Goal: Task Accomplishment & Management: Use online tool/utility

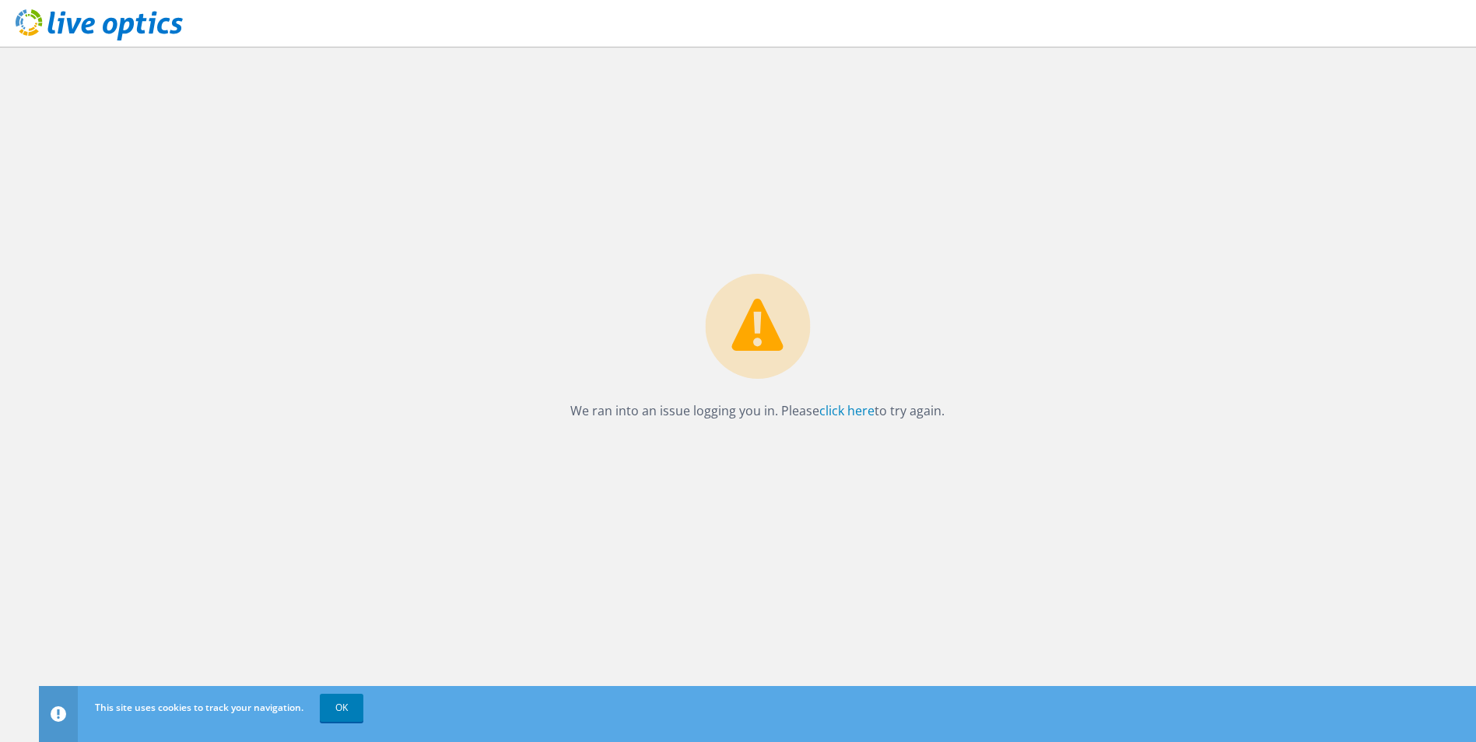
click at [67, 40] on icon at bounding box center [99, 25] width 167 height 32
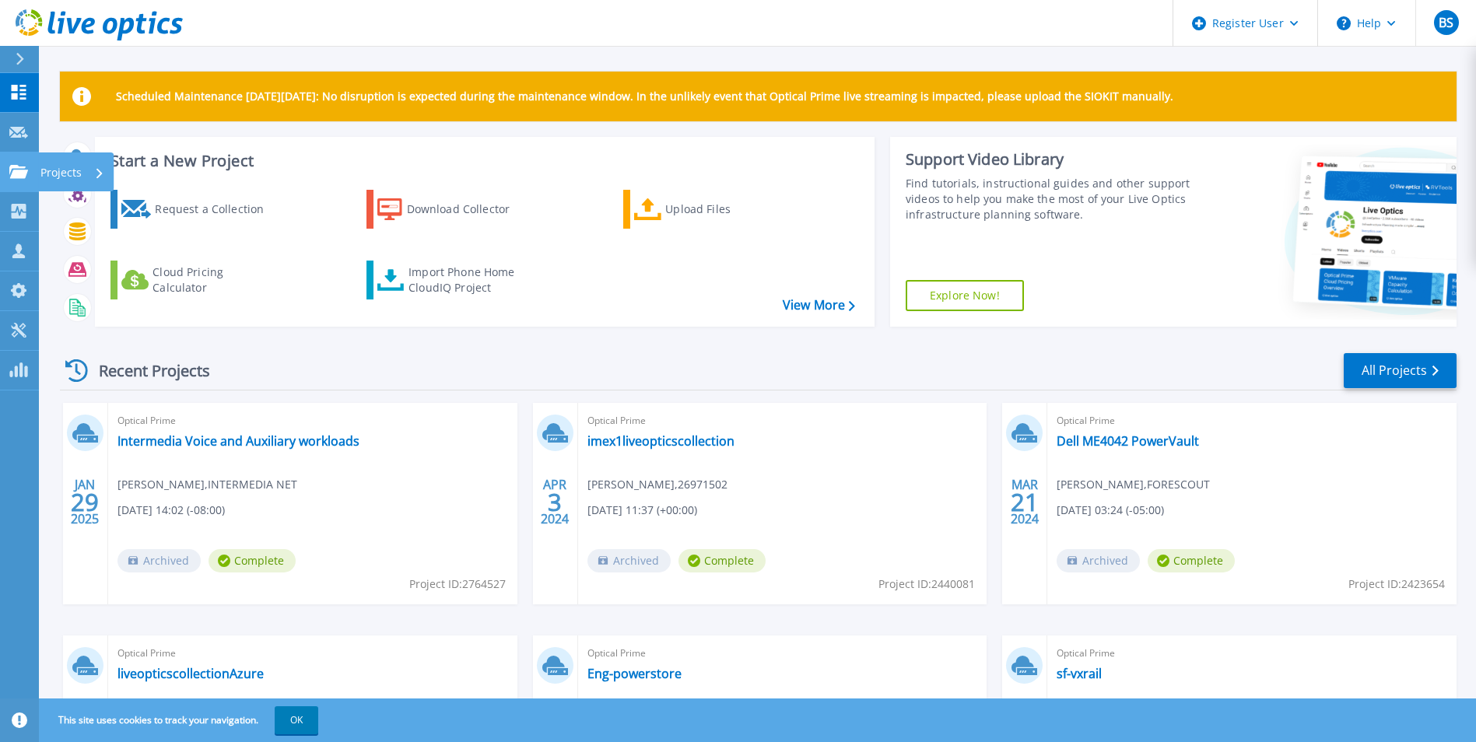
click at [16, 179] on link "Projects Projects" at bounding box center [19, 172] width 39 height 40
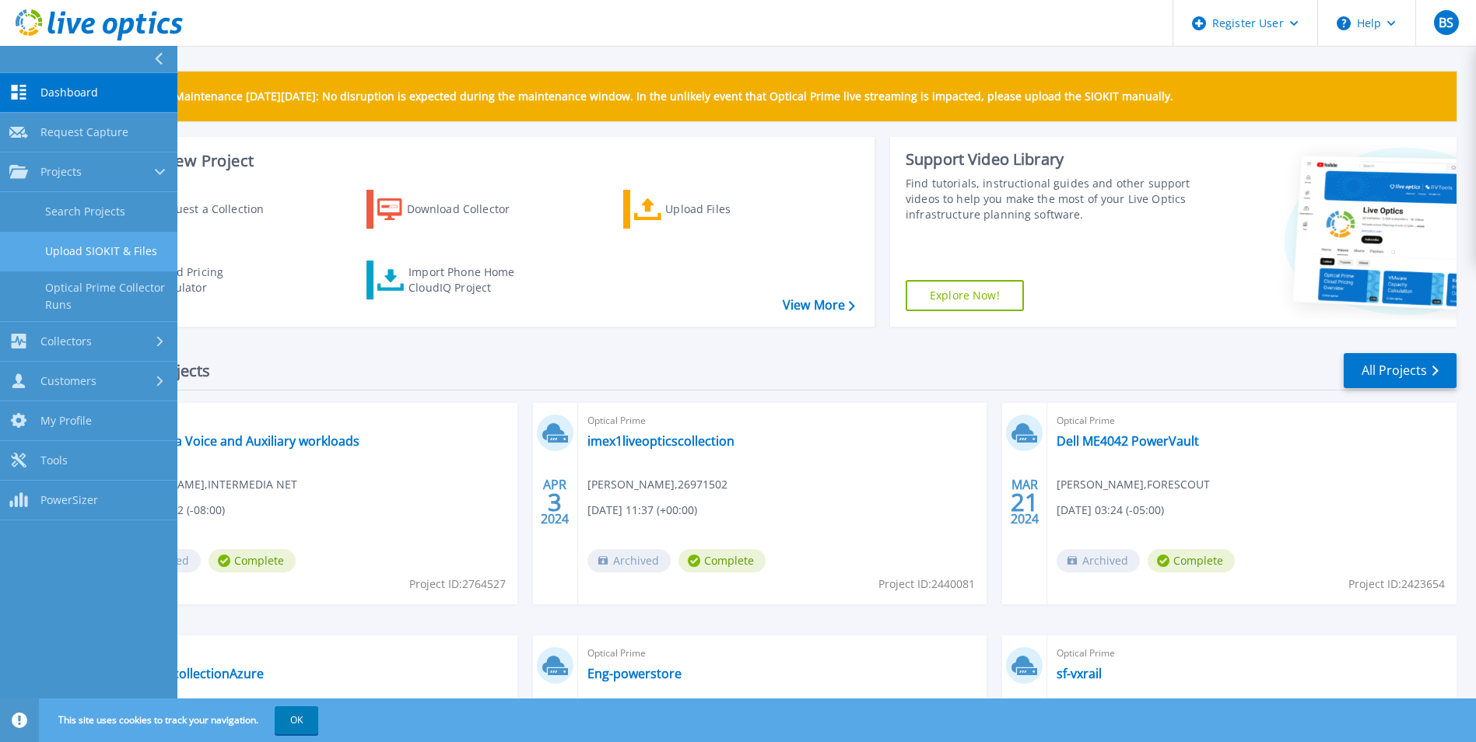
click at [100, 246] on link "Upload SIOKIT & Files" at bounding box center [88, 252] width 177 height 40
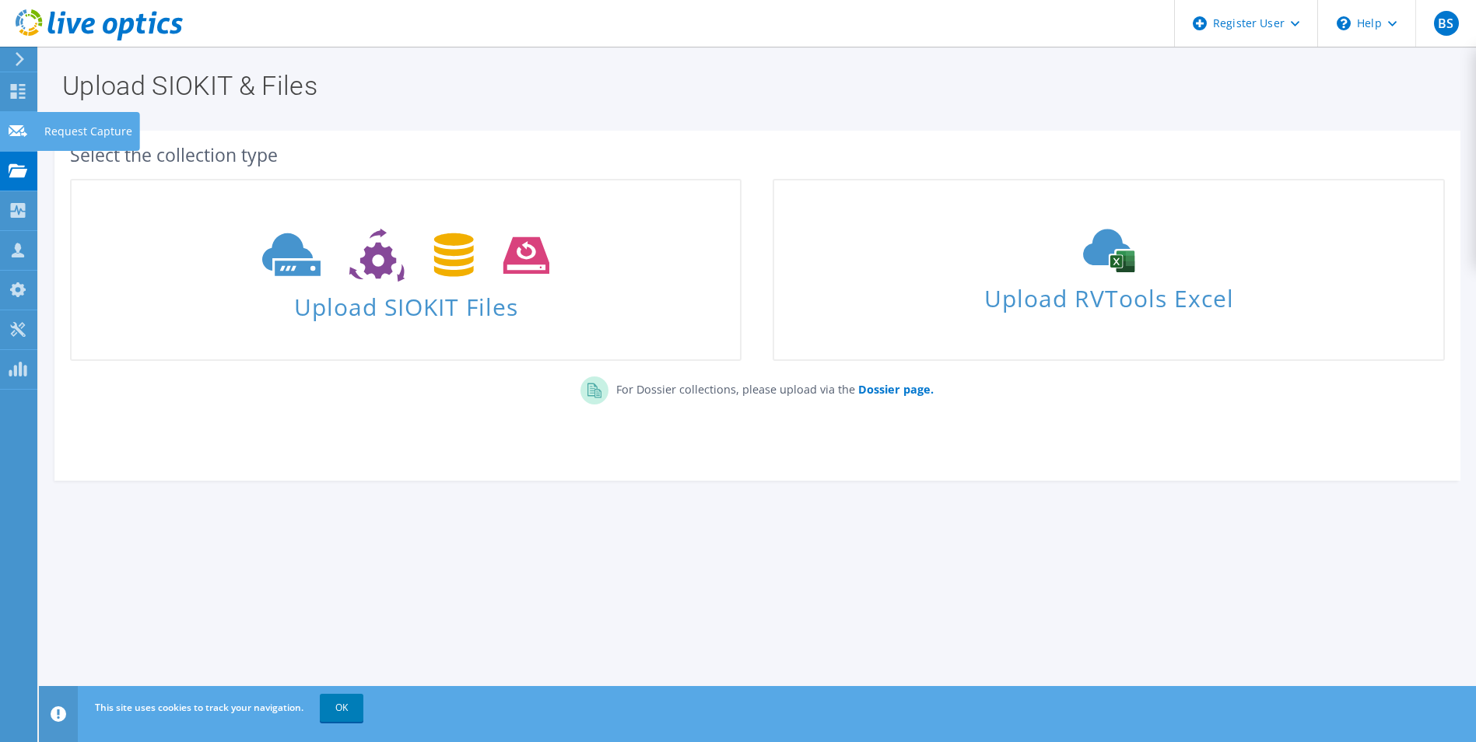
click at [20, 134] on use at bounding box center [18, 130] width 19 height 12
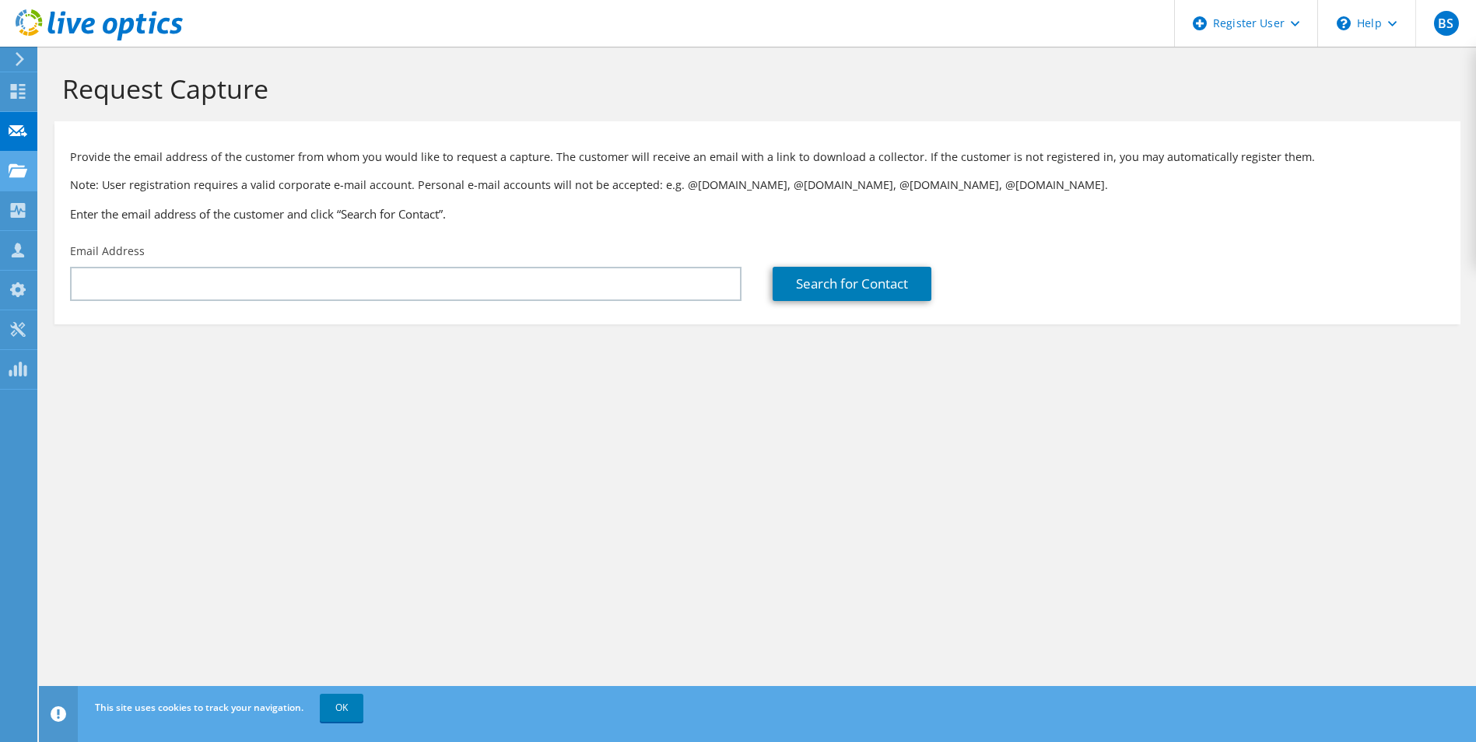
click at [18, 171] on use at bounding box center [18, 169] width 19 height 13
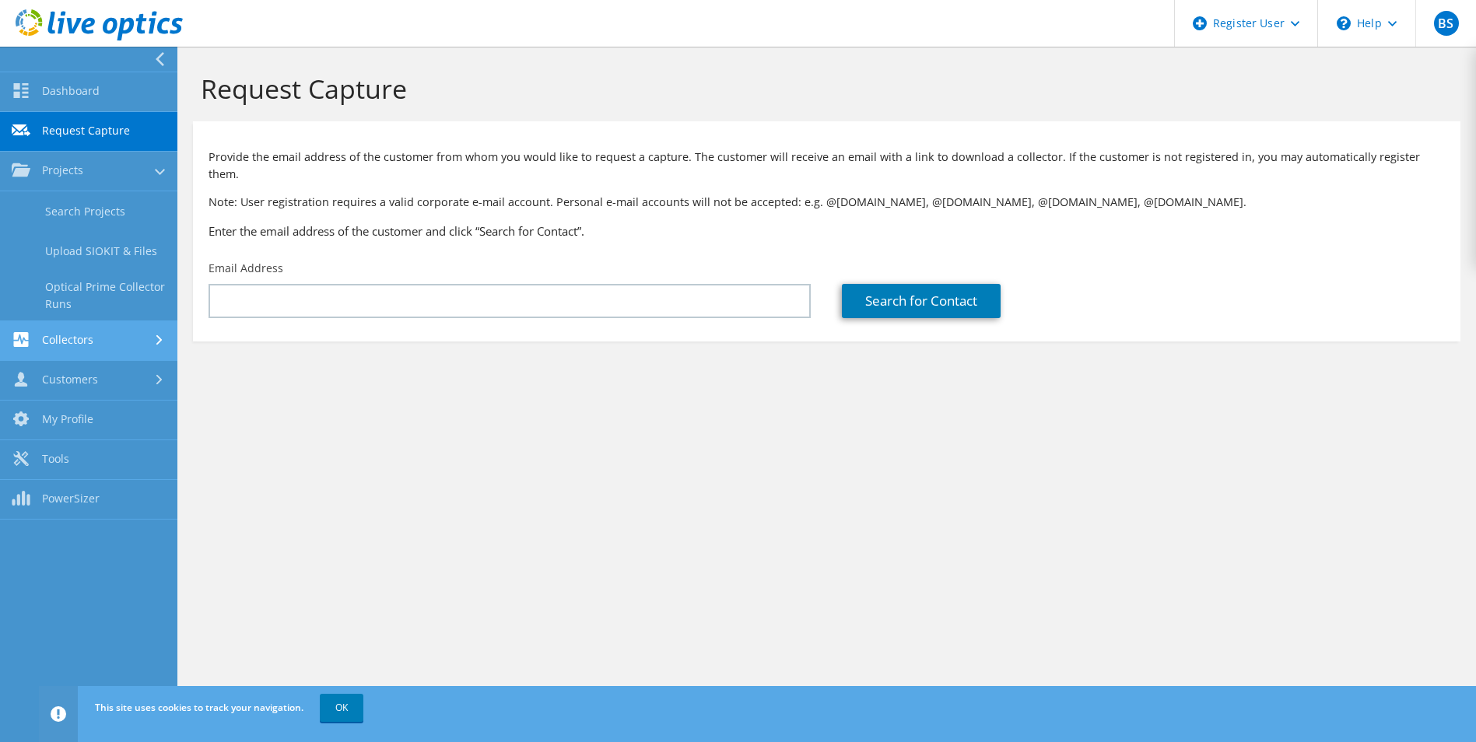
click at [106, 335] on link "Collectors" at bounding box center [88, 341] width 177 height 40
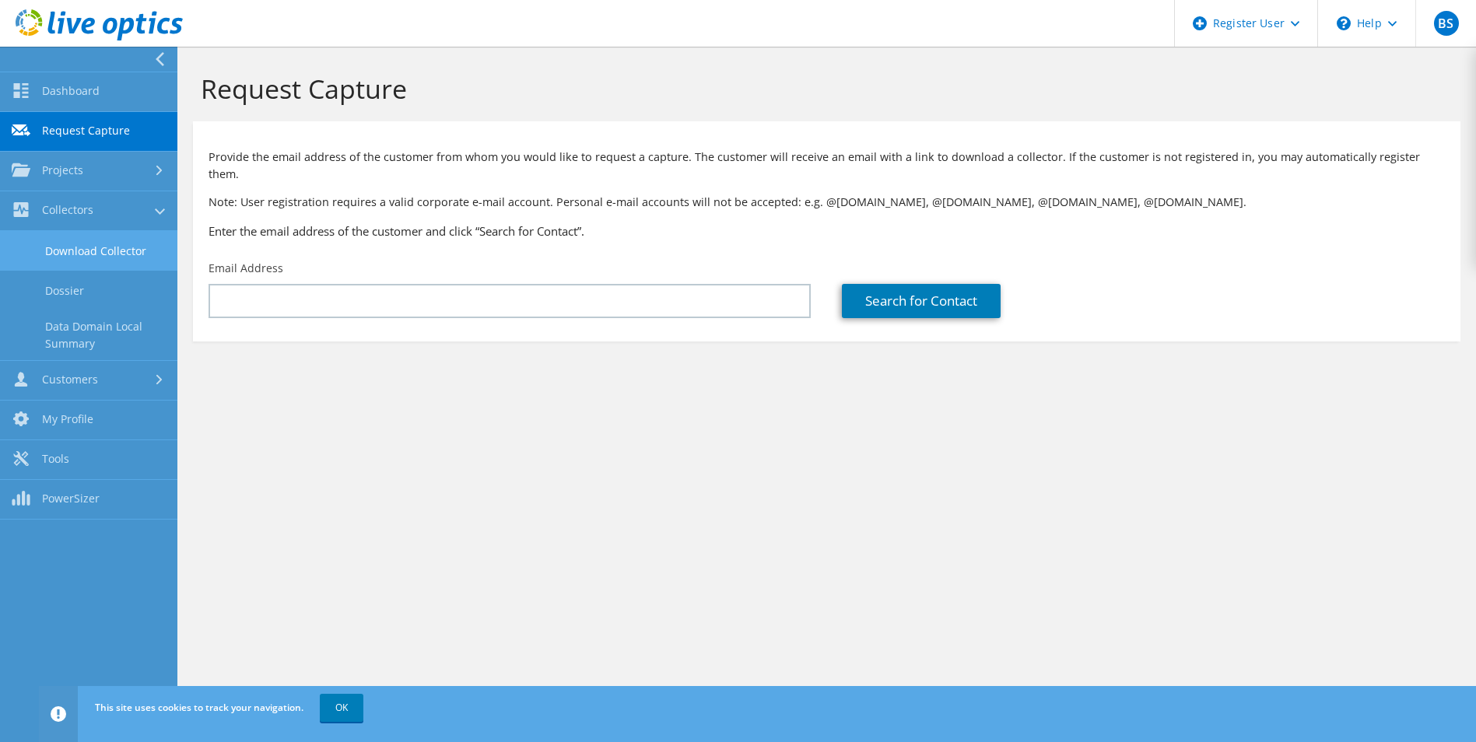
drag, startPoint x: 76, startPoint y: 256, endPoint x: 86, endPoint y: 289, distance: 34.2
click at [76, 255] on link "Download Collector" at bounding box center [88, 251] width 177 height 40
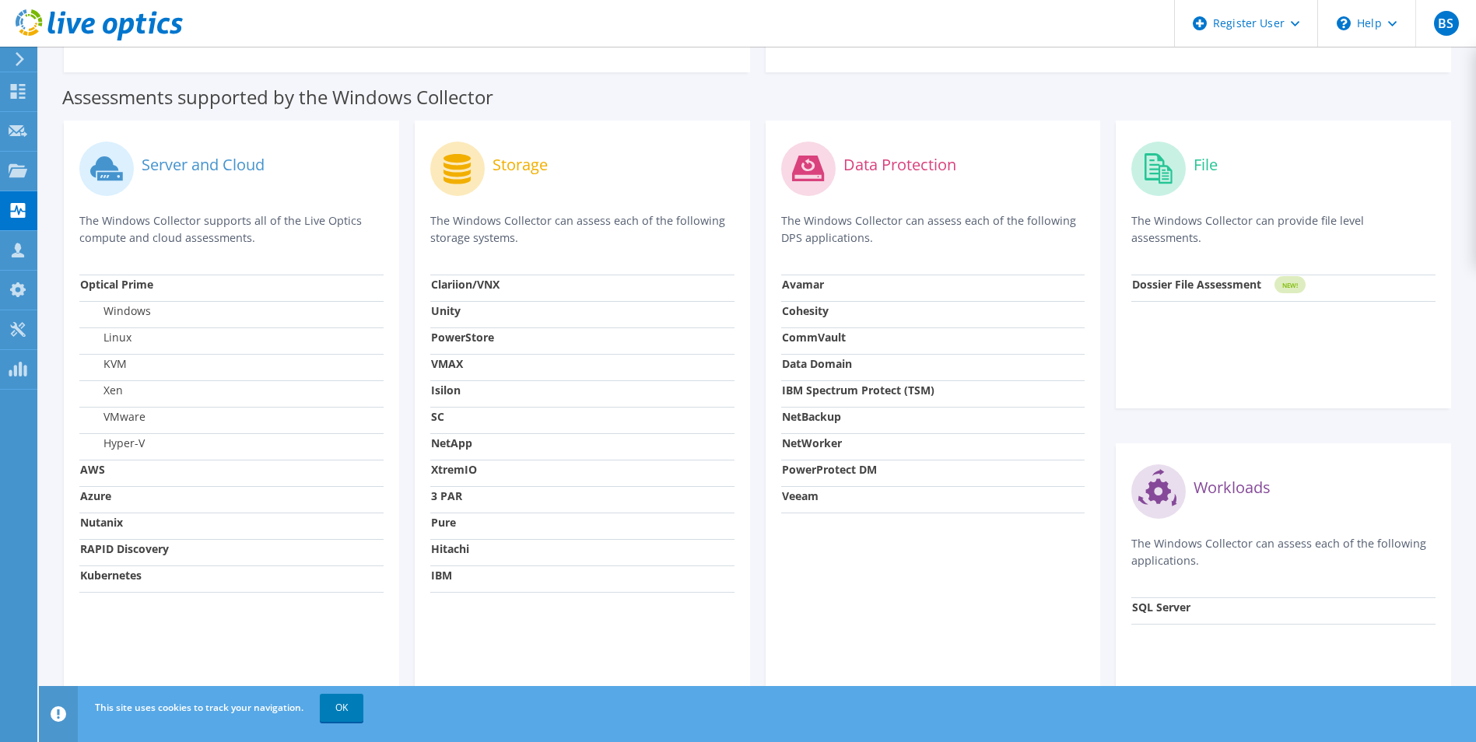
scroll to position [313, 0]
